Goal: Transaction & Acquisition: Purchase product/service

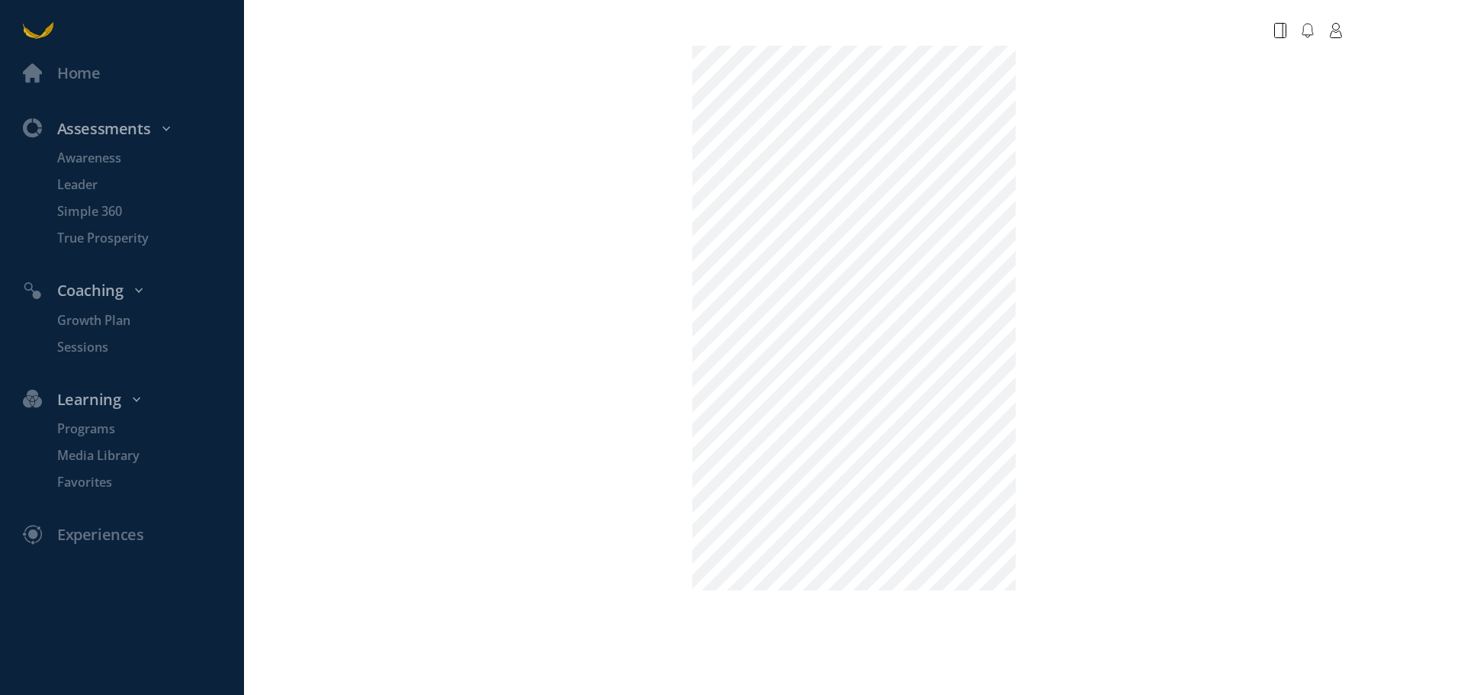
drag, startPoint x: 1233, startPoint y: 431, endPoint x: 1233, endPoint y: 422, distance: 8.4
click at [1233, 431] on main at bounding box center [854, 302] width 976 height 575
click at [96, 161] on p "Awareness" at bounding box center [148, 158] width 183 height 19
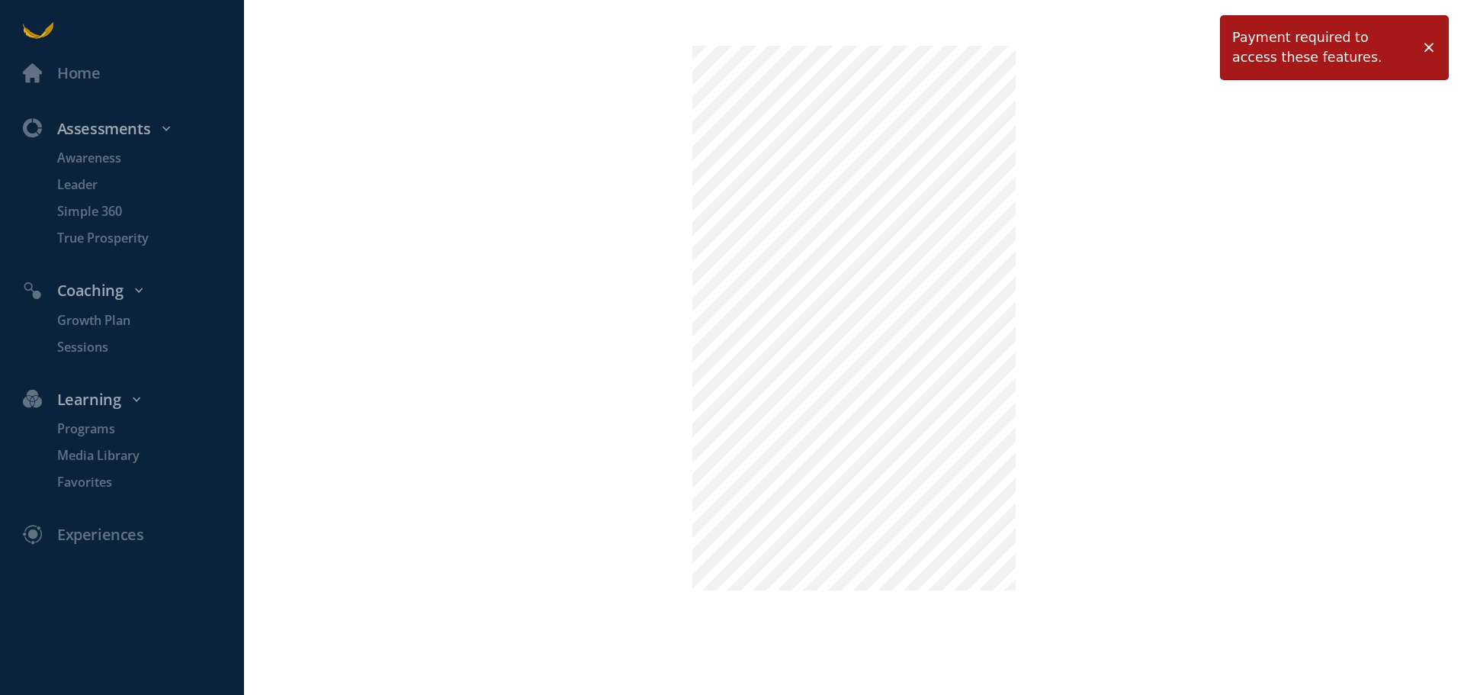
click at [1434, 47] on span at bounding box center [1428, 47] width 15 height 15
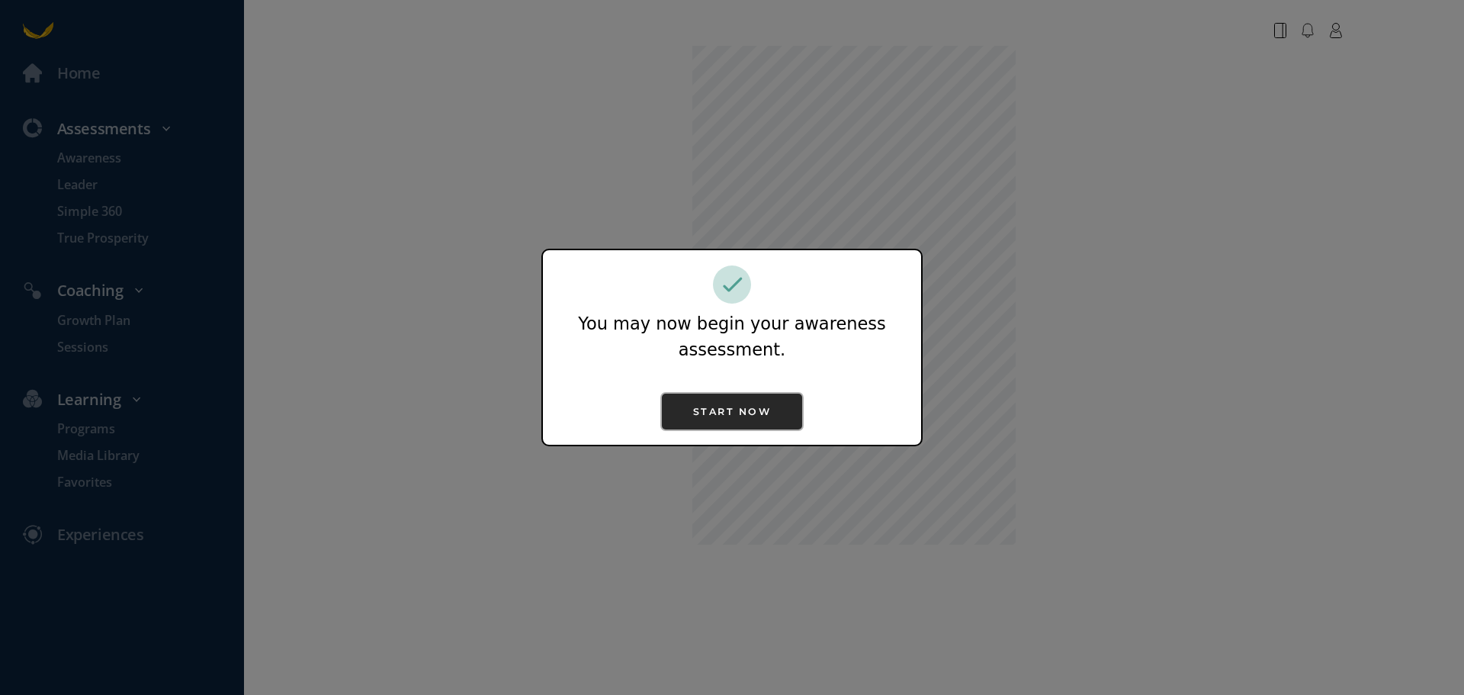
click at [750, 419] on button "Start now" at bounding box center [732, 411] width 141 height 36
